Goal: Task Accomplishment & Management: Manage account settings

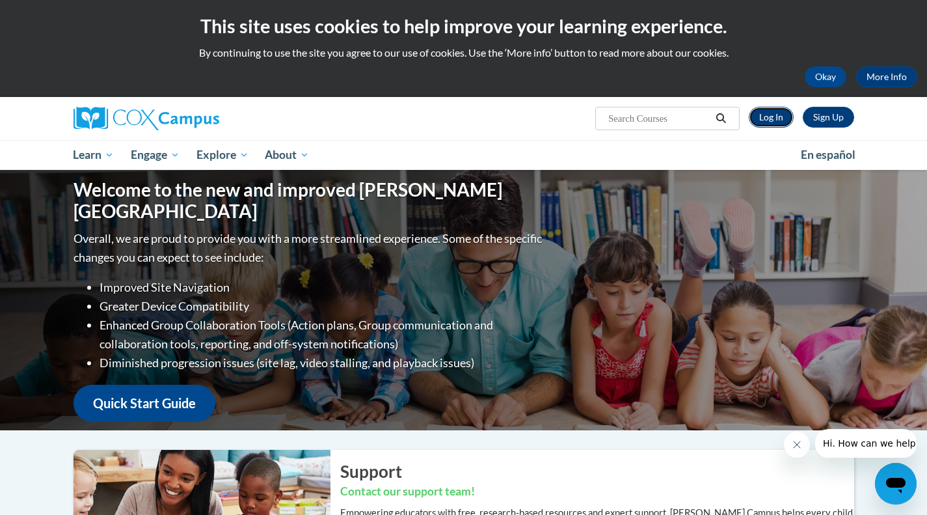
click at [770, 113] on link "Log In" at bounding box center [771, 117] width 45 height 21
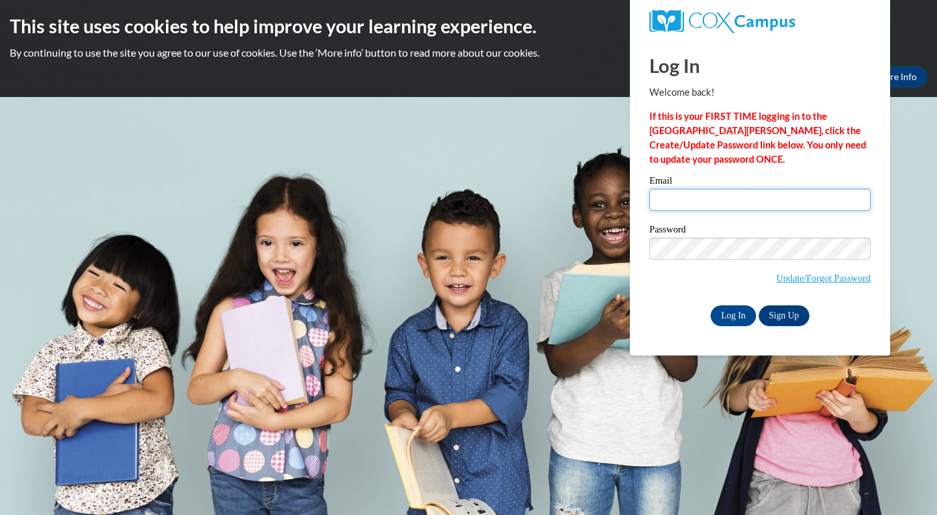
click at [694, 198] on input "Email" at bounding box center [760, 200] width 221 height 22
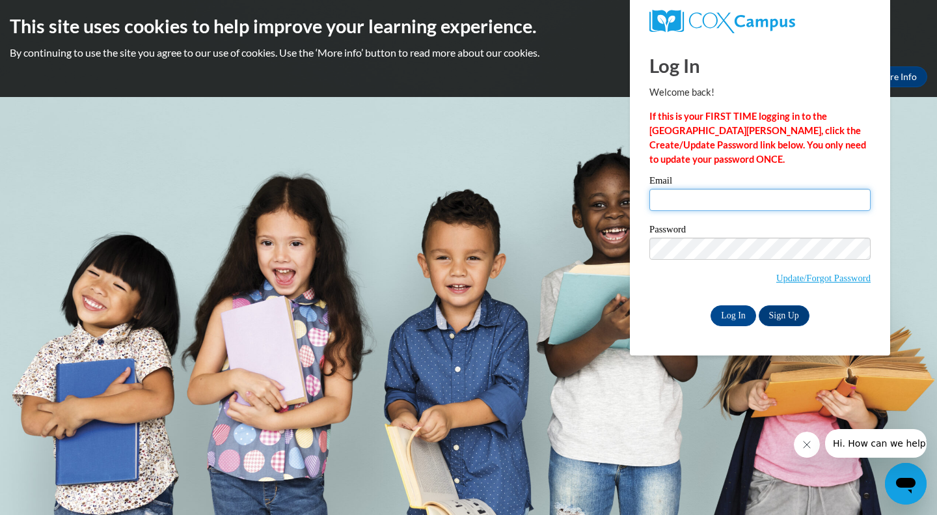
click at [671, 200] on input "Email" at bounding box center [760, 200] width 221 height 22
type input "carringtonm22@gmail.com"
click at [730, 314] on input "Log In" at bounding box center [734, 315] width 46 height 21
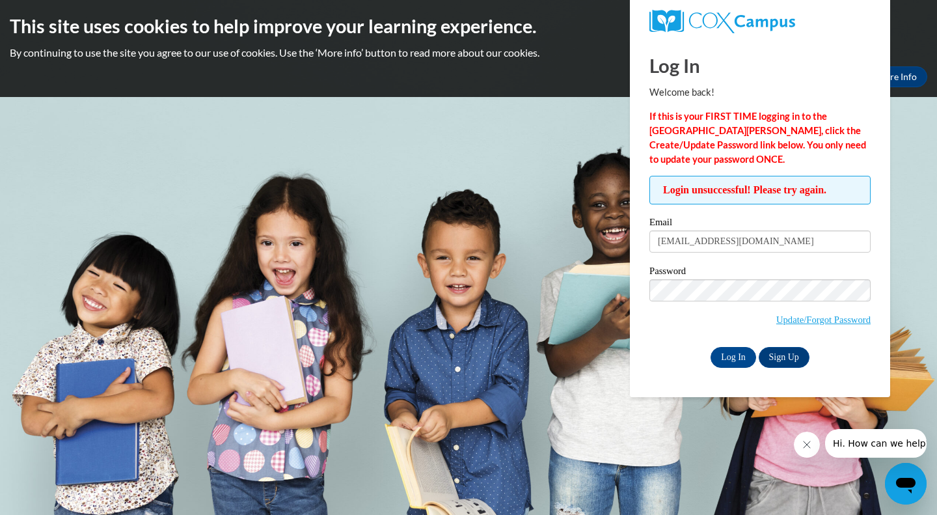
click at [579, 239] on body "This site uses cookies to help improve your learning experience. By continuing …" at bounding box center [468, 257] width 937 height 515
click at [742, 336] on div "Password Update/Forgot Password" at bounding box center [760, 304] width 221 height 77
click at [734, 357] on input "Log In" at bounding box center [734, 357] width 46 height 21
click at [735, 357] on input "Log In" at bounding box center [734, 357] width 46 height 21
click at [810, 195] on span "Login unsuccessful! Please try again." at bounding box center [760, 190] width 221 height 29
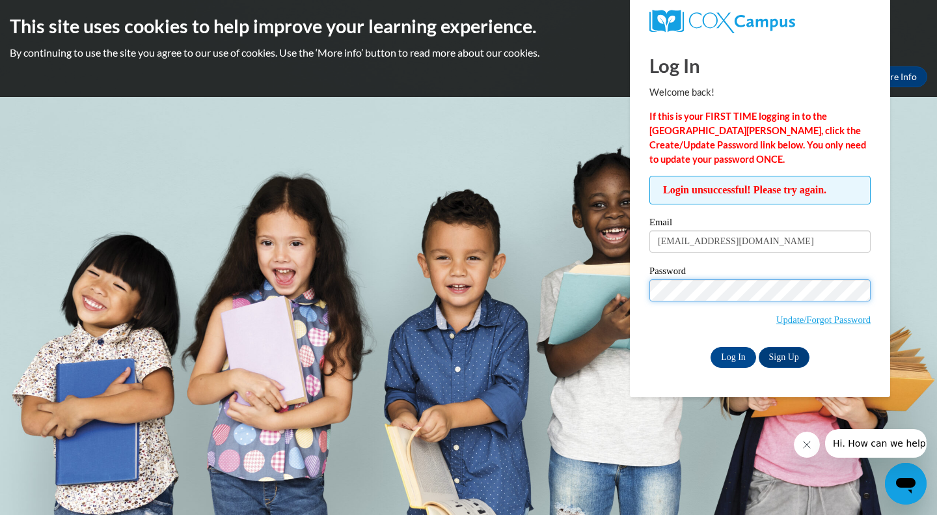
click at [711, 347] on input "Log In" at bounding box center [734, 357] width 46 height 21
click at [571, 62] on div "This site uses cookies to help improve your learning experience. By continuing …" at bounding box center [468, 48] width 937 height 97
click at [735, 354] on input "Log In" at bounding box center [734, 357] width 46 height 21
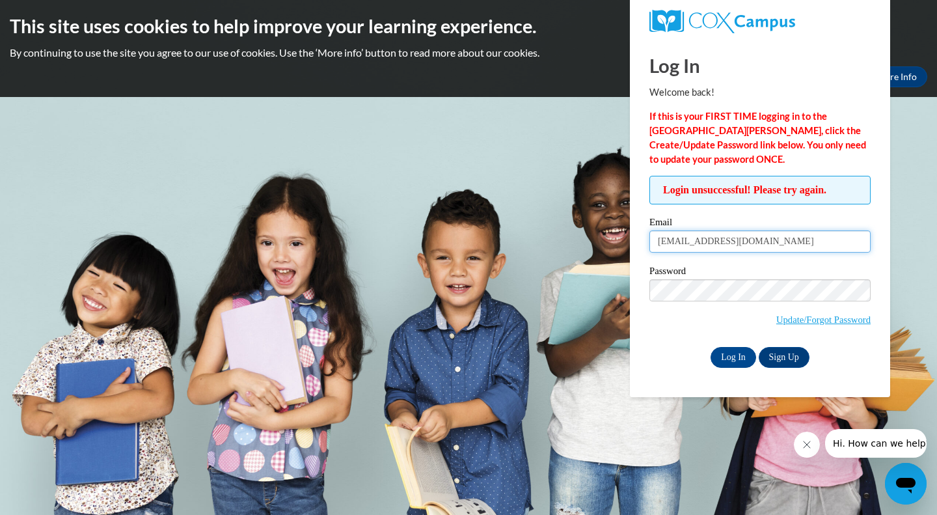
click at [773, 241] on input "[EMAIL_ADDRESS][DOMAIN_NAME]" at bounding box center [760, 241] width 221 height 22
click at [665, 357] on div "Log In Sign Up" at bounding box center [760, 357] width 221 height 21
click at [724, 353] on input "Log In" at bounding box center [734, 357] width 46 height 21
